Goal: Find specific page/section

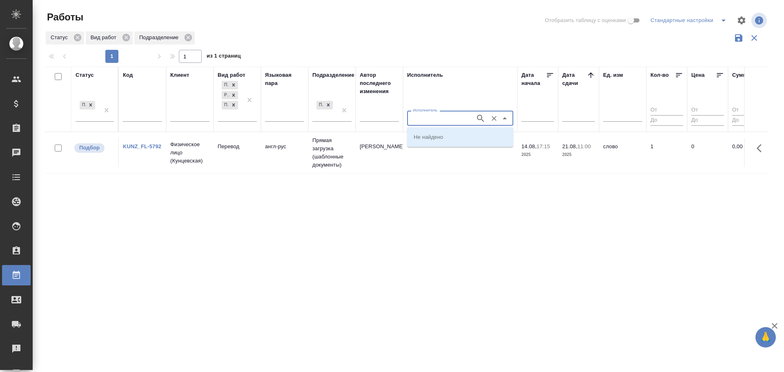
click at [434, 120] on input "Исполнитель" at bounding box center [441, 118] width 62 height 10
type input "Олейникова"
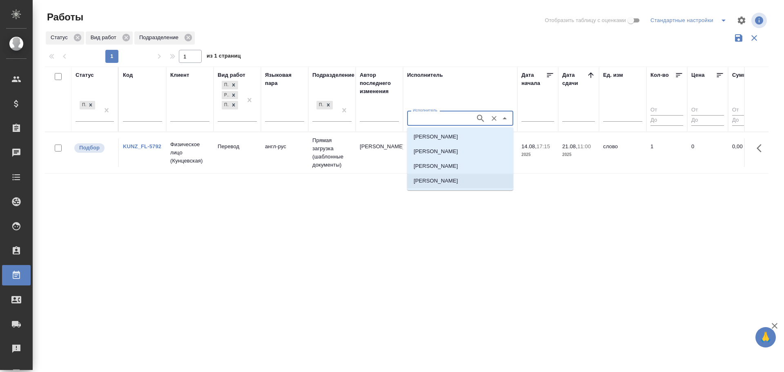
click at [445, 177] on p "Олейникова Екатерина" at bounding box center [436, 181] width 45 height 8
type input "Олейникова Екатерина"
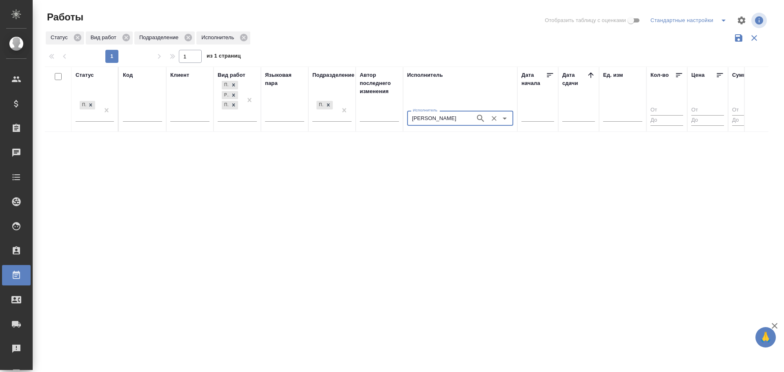
click at [492, 119] on icon "Очистить" at bounding box center [494, 118] width 8 height 8
